Goal: Task Accomplishment & Management: Use online tool/utility

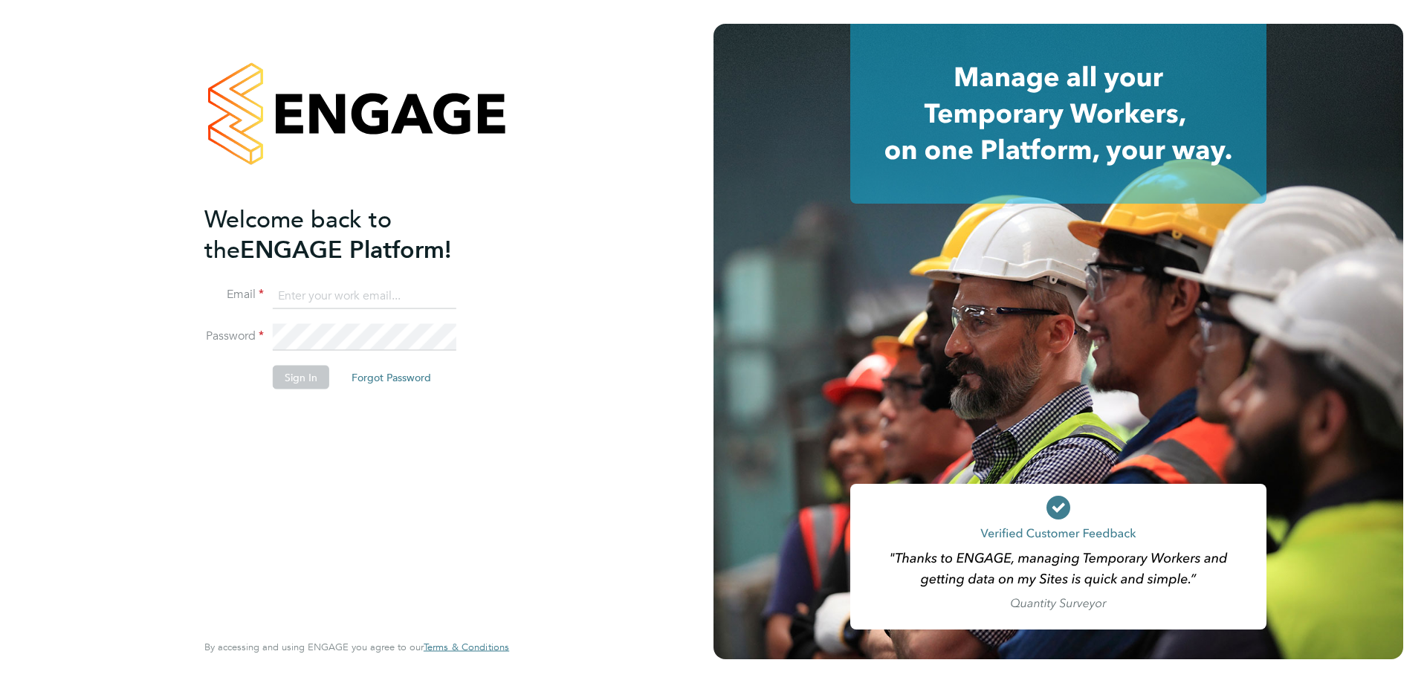
type input "[EMAIL_ADDRESS][DOMAIN_NAME]"
click at [317, 380] on button "Sign In" at bounding box center [301, 378] width 56 height 24
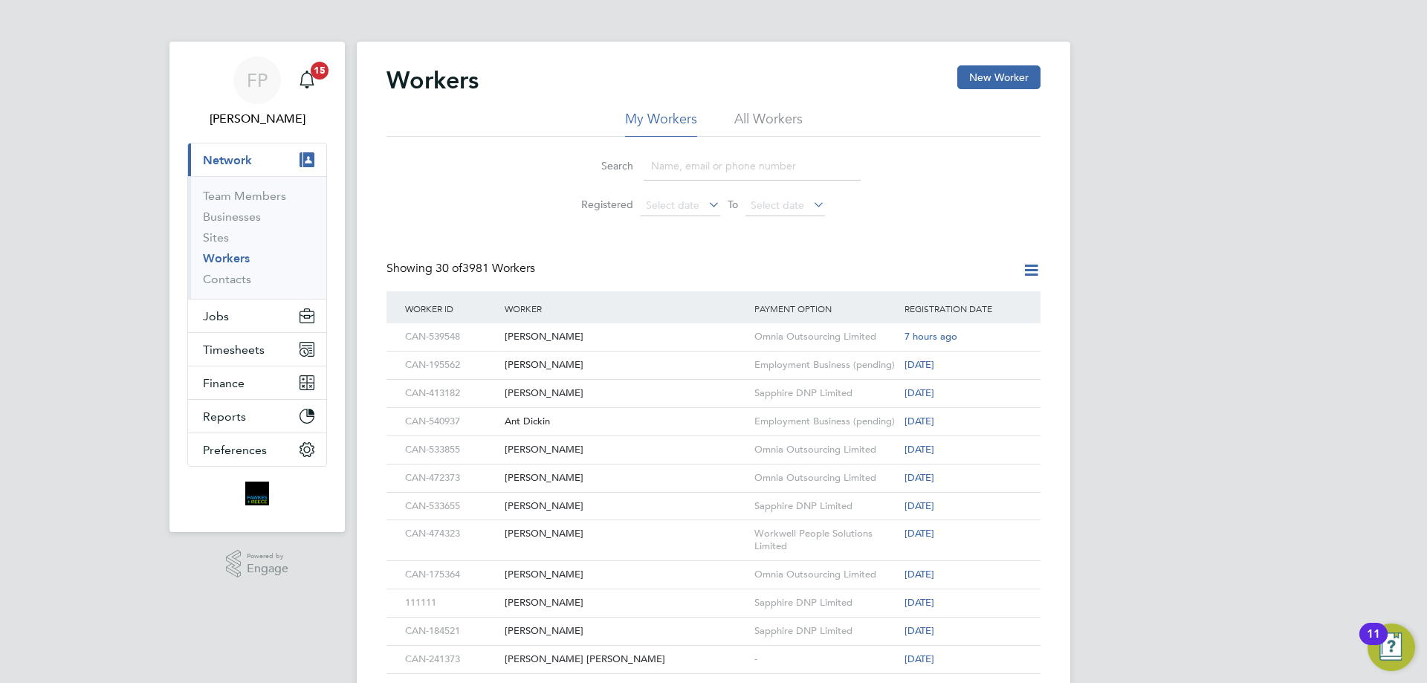
click at [683, 160] on input at bounding box center [751, 166] width 217 height 29
paste input "CAN-541800"
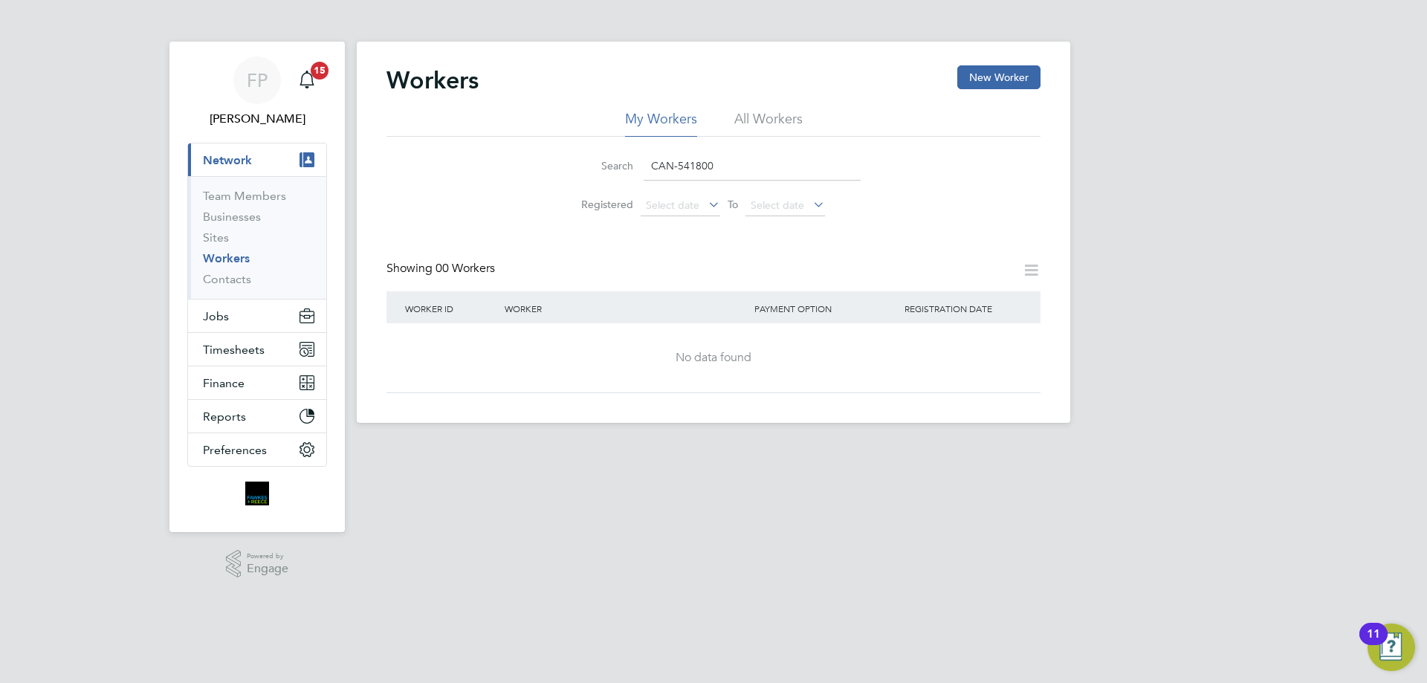
drag, startPoint x: 740, startPoint y: 166, endPoint x: 571, endPoint y: 175, distance: 169.6
click at [578, 172] on div "Search CAN-541800" at bounding box center [713, 166] width 294 height 29
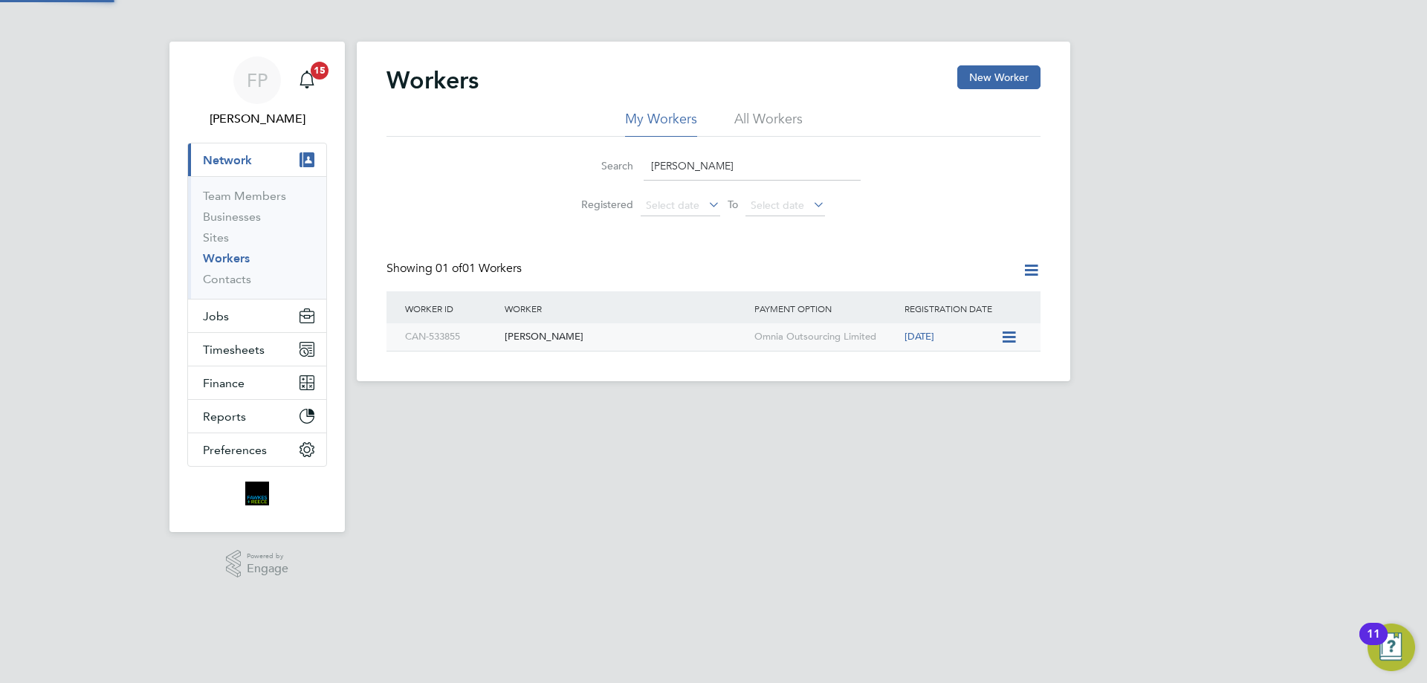
type input "lee grant"
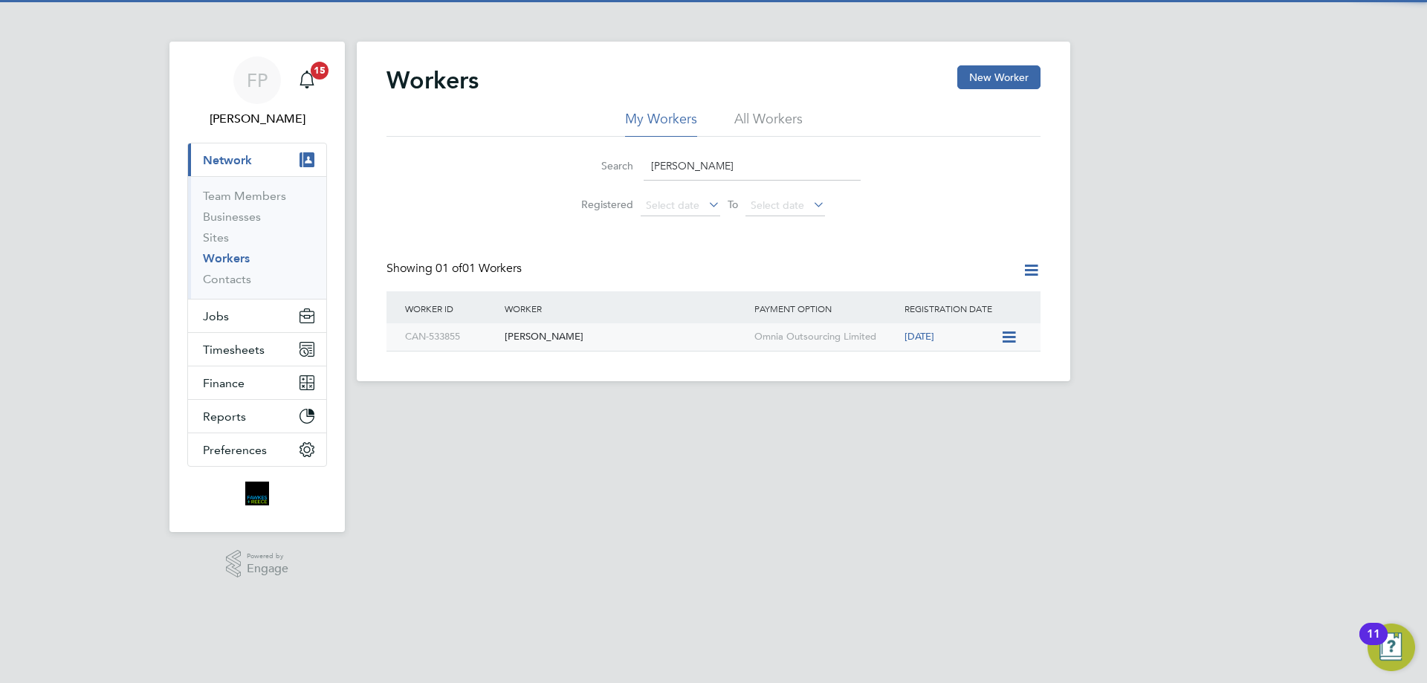
click at [730, 338] on div "Lee Grant" at bounding box center [626, 336] width 250 height 27
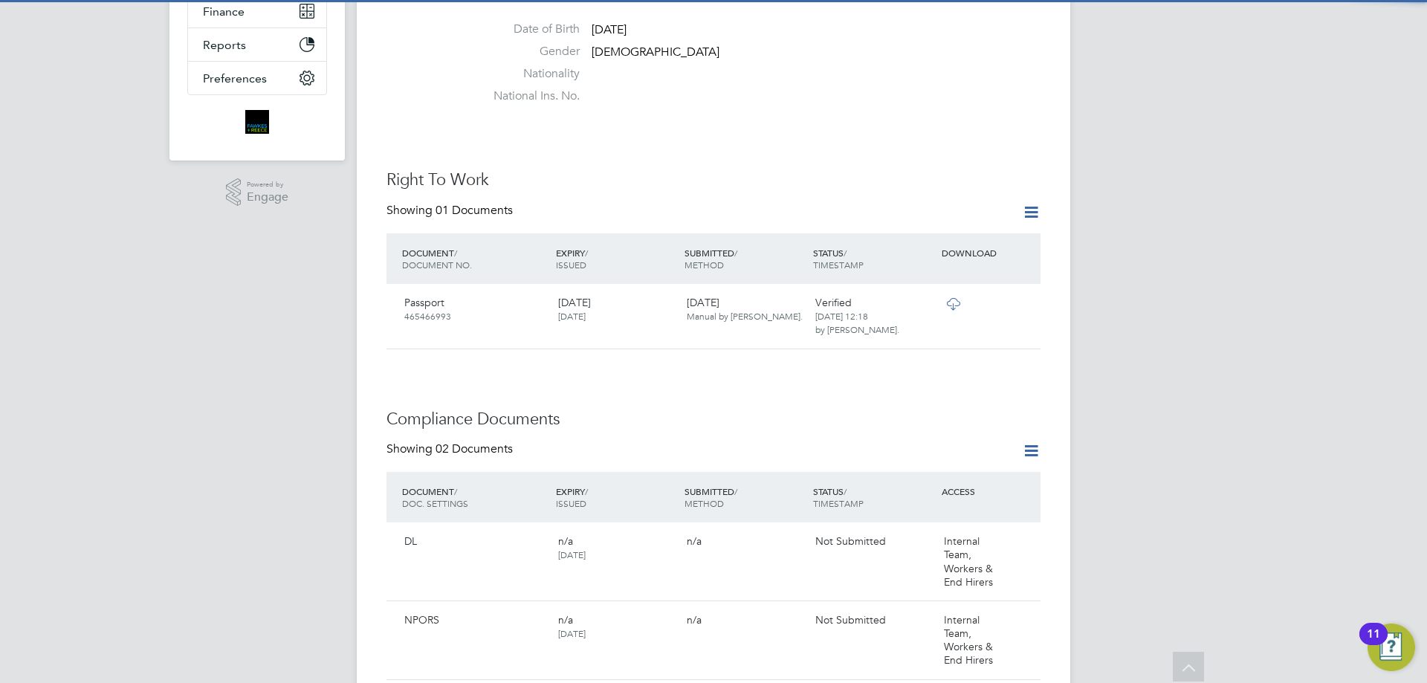
scroll to position [520, 0]
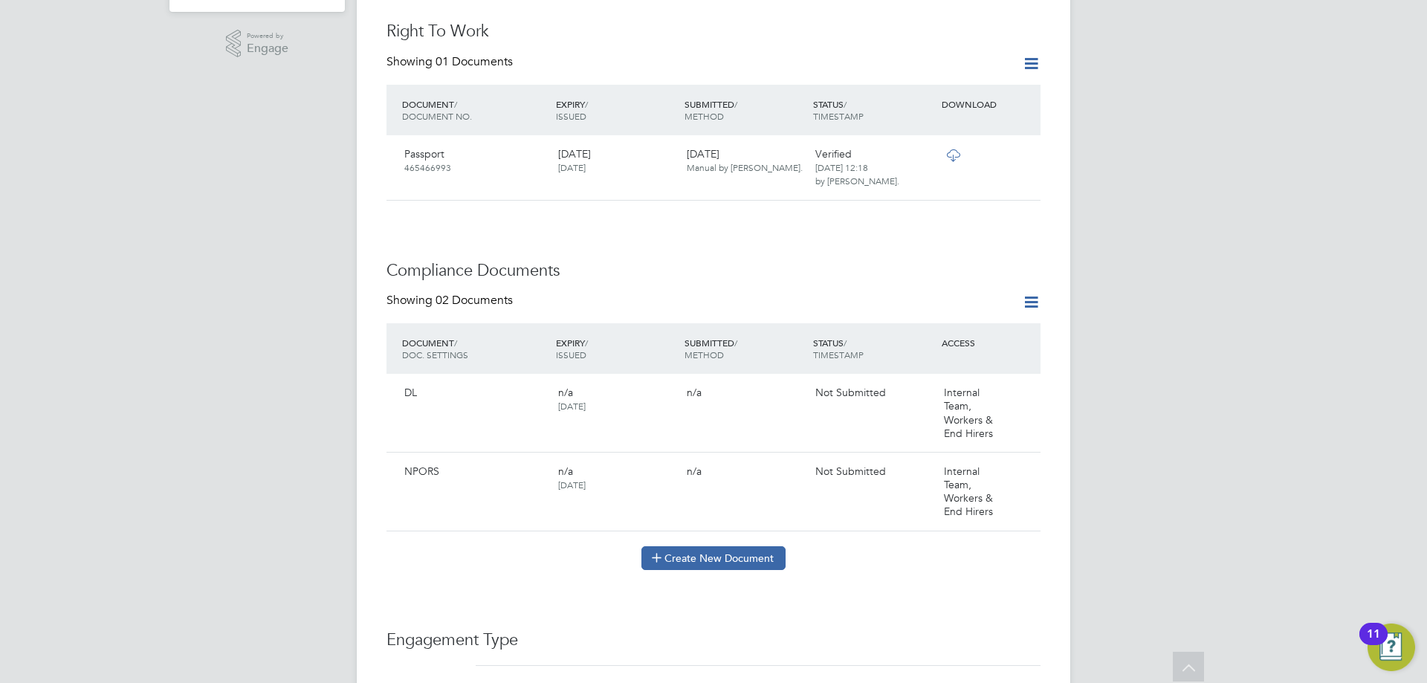
click at [717, 546] on button "Create New Document" at bounding box center [713, 558] width 144 height 24
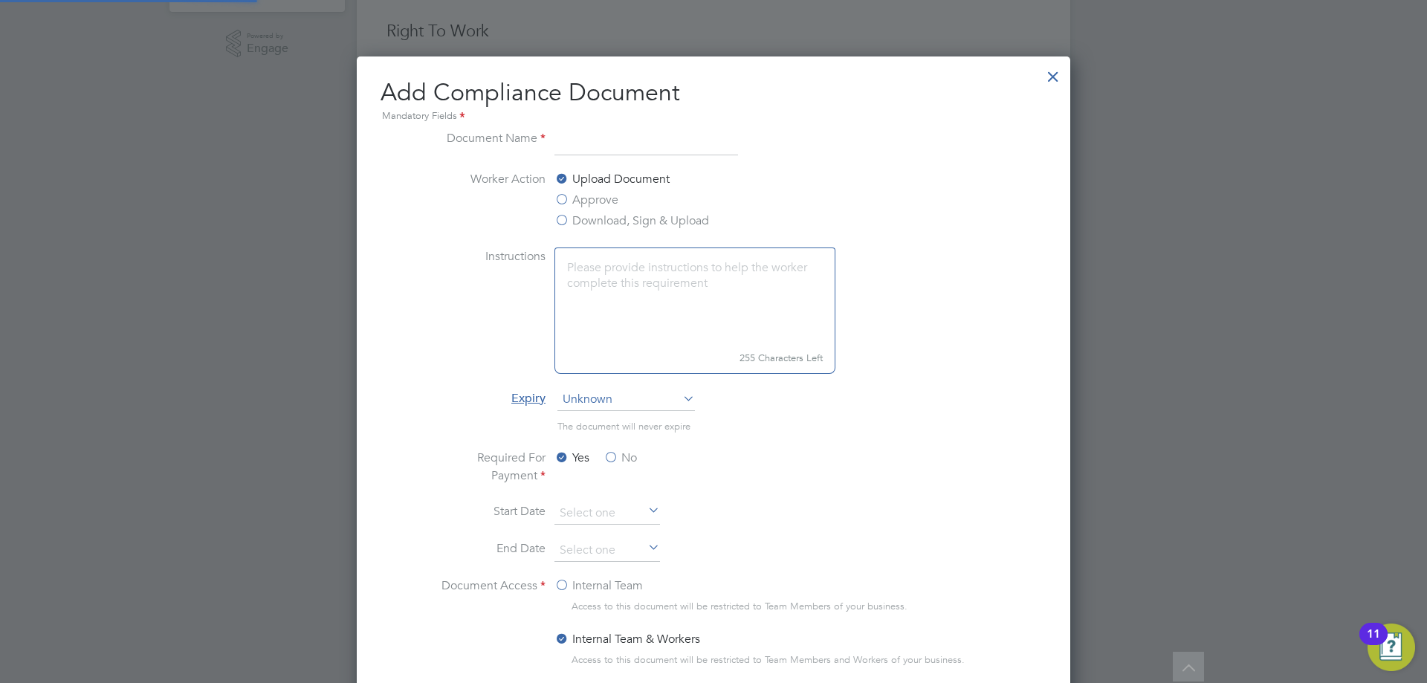
scroll to position [780, 714]
type input "SDC"
click at [611, 197] on label "Approve" at bounding box center [586, 200] width 64 height 18
click at [0, 0] on input "Approve" at bounding box center [0, 0] width 0 height 0
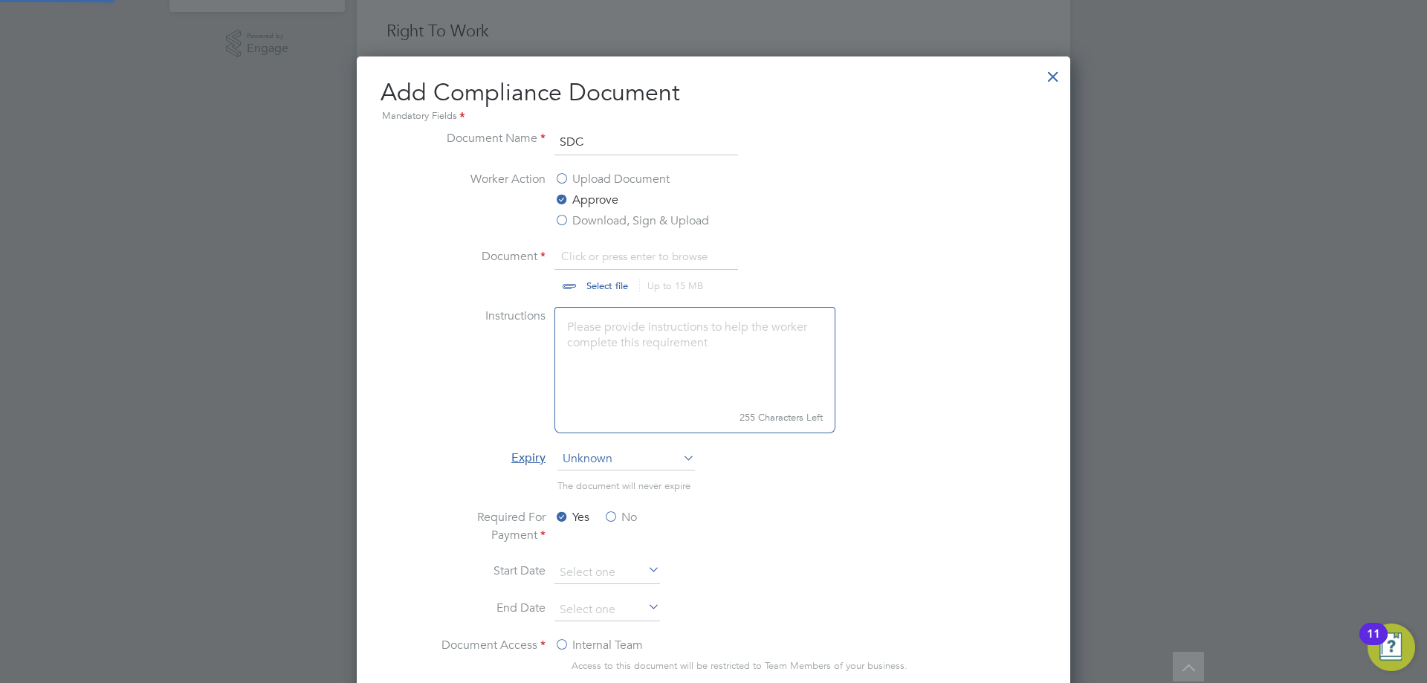
scroll to position [840, 714]
click at [594, 293] on li "Document Click or press enter to browse Select file Up to 15 MB Drop your file …" at bounding box center [713, 276] width 559 height 59
click at [596, 288] on input "file" at bounding box center [621, 269] width 233 height 45
type input "C:\fakepath\SDC Test Results_129886a74338db525efd4303221a31dec68de3.pdf"
click at [609, 517] on label "No" at bounding box center [619, 517] width 33 height 18
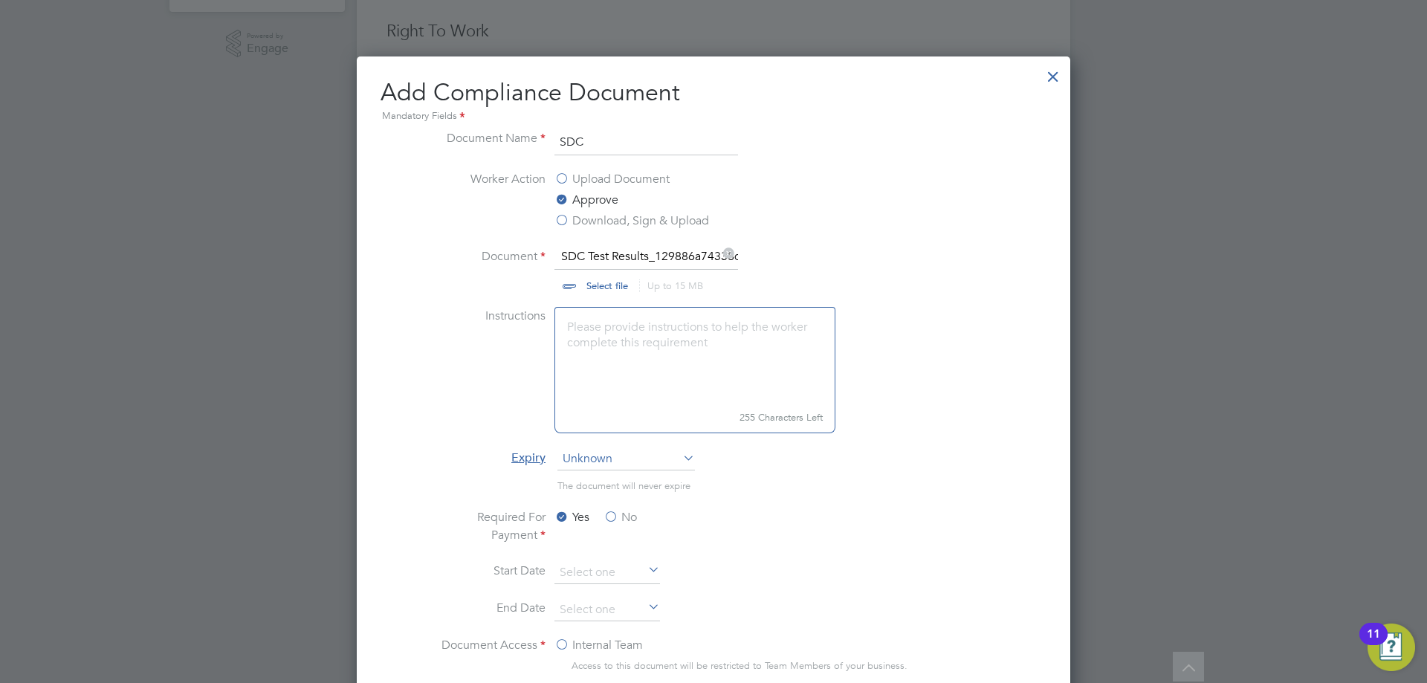
click at [0, 0] on input "No" at bounding box center [0, 0] width 0 height 0
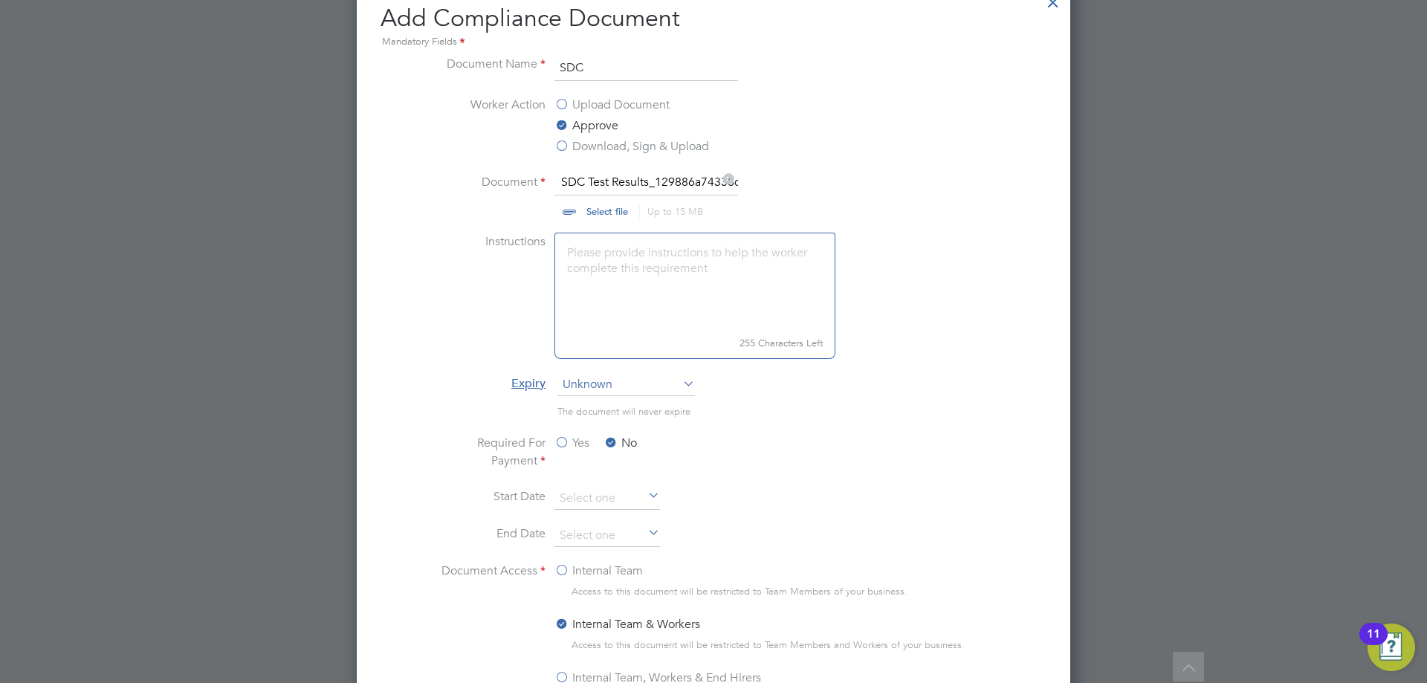
scroll to position [669, 0]
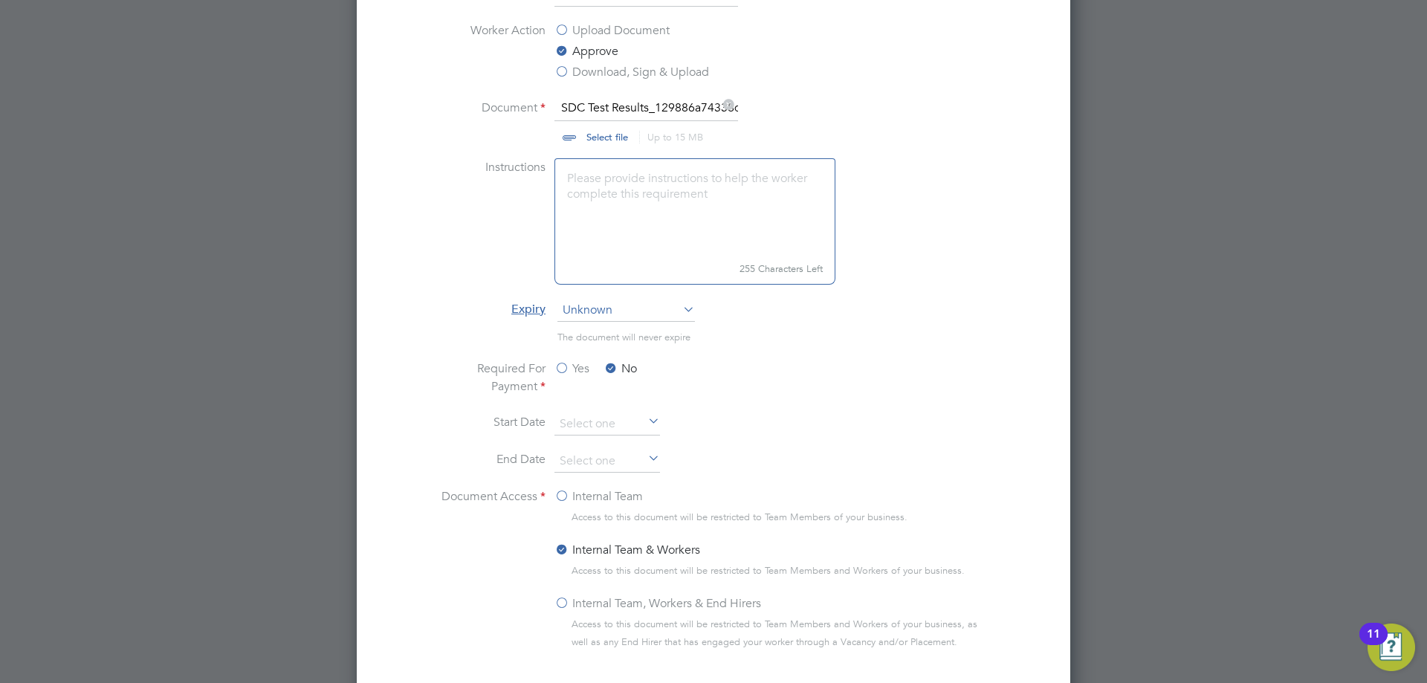
click at [603, 606] on label "Internal Team, Workers & End Hirers" at bounding box center [657, 603] width 207 height 18
click at [0, 0] on input "Internal Team, Workers & End Hirers" at bounding box center [0, 0] width 0 height 0
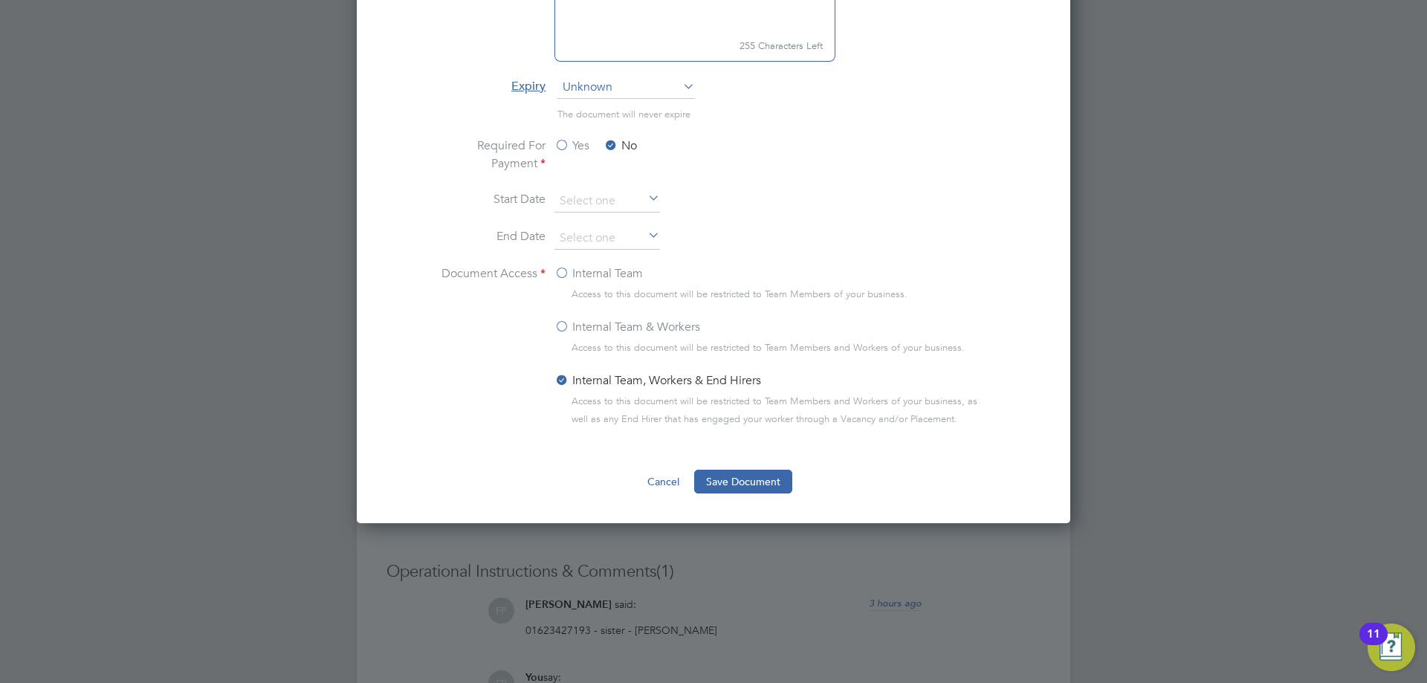
click at [742, 467] on ng-form "Document Name SDC Worker Action Upload Document Approve Download, Sign & Upload…" at bounding box center [713, 126] width 666 height 736
click at [742, 479] on button "Save Document" at bounding box center [743, 482] width 98 height 24
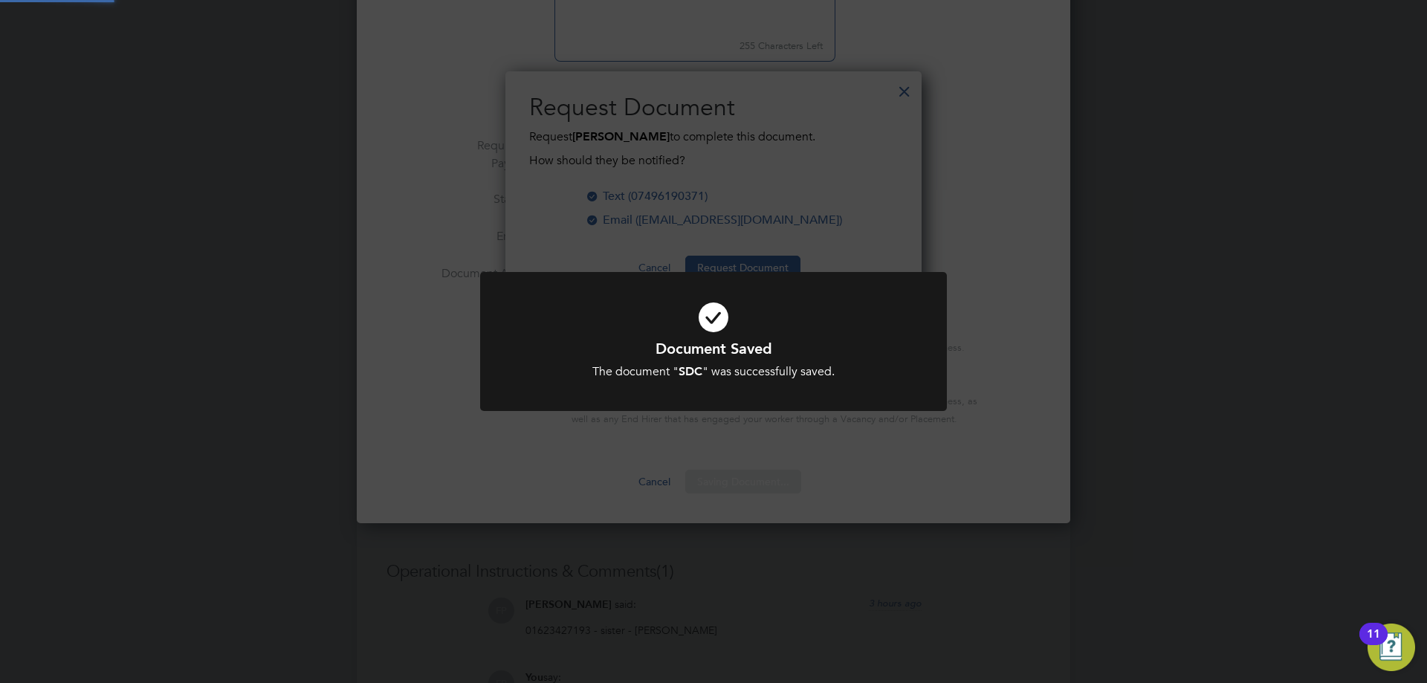
scroll to position [239, 417]
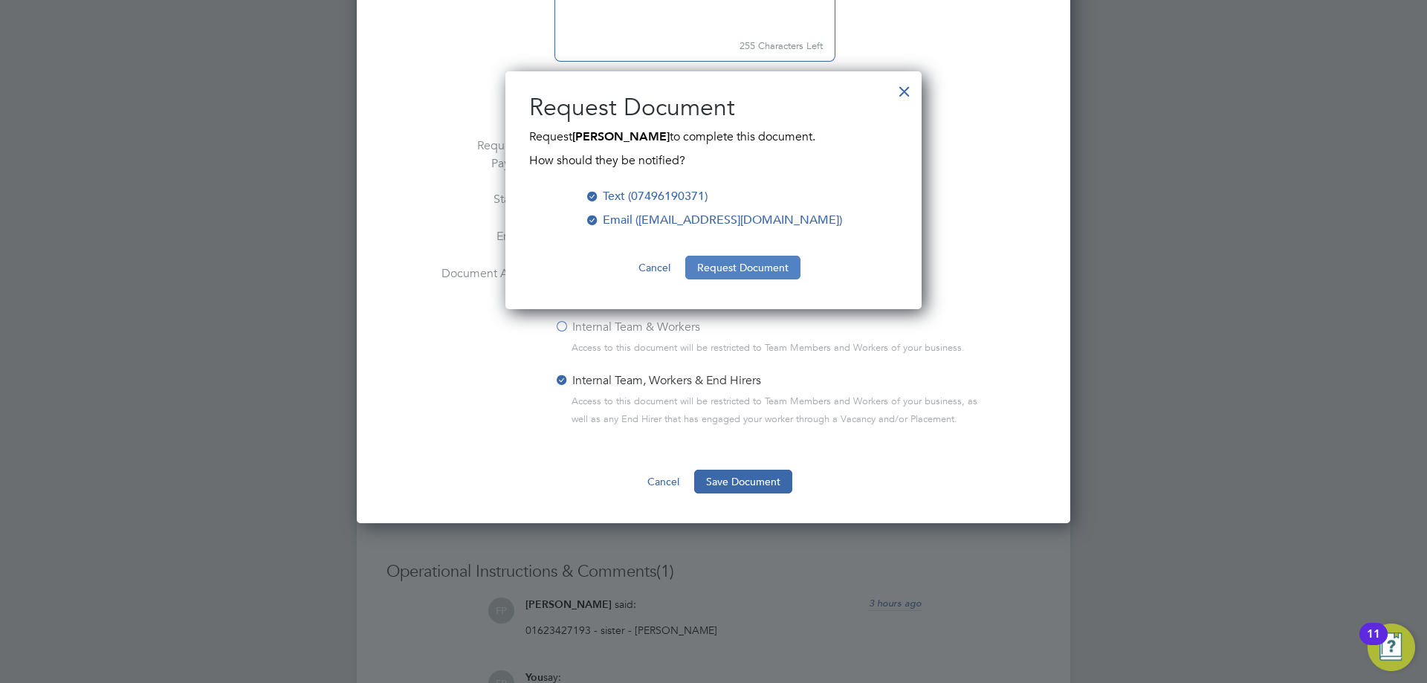
click at [758, 267] on button "Request Document" at bounding box center [742, 268] width 115 height 24
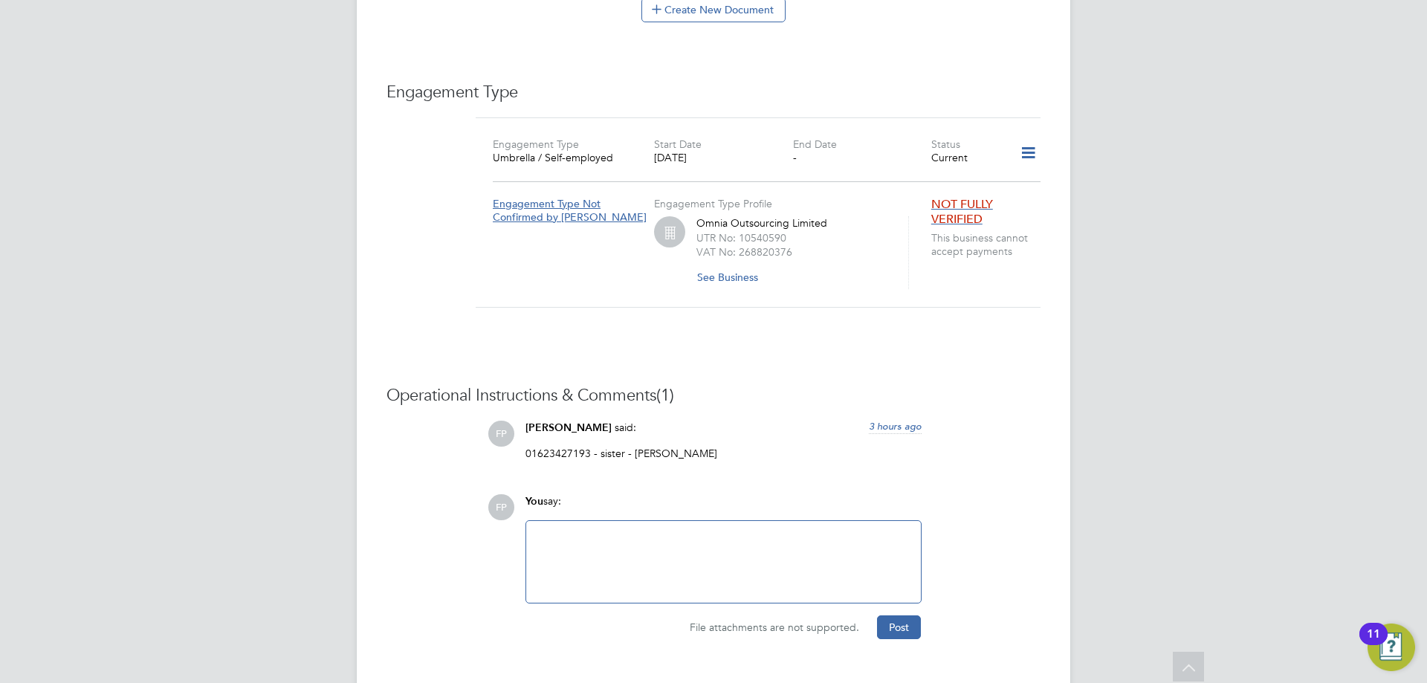
scroll to position [849, 0]
